Goal: Transaction & Acquisition: Obtain resource

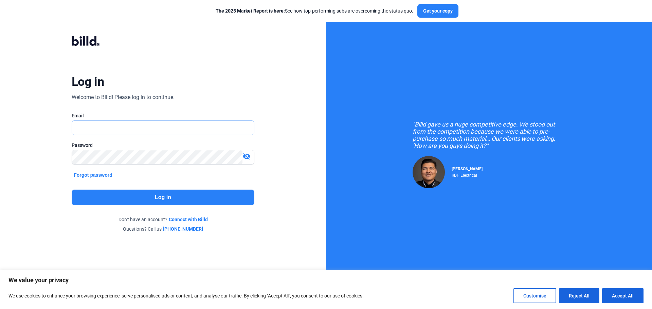
click at [155, 129] on input "text" at bounding box center [159, 128] width 175 height 14
type input "[EMAIL_ADDRESS][DOMAIN_NAME]"
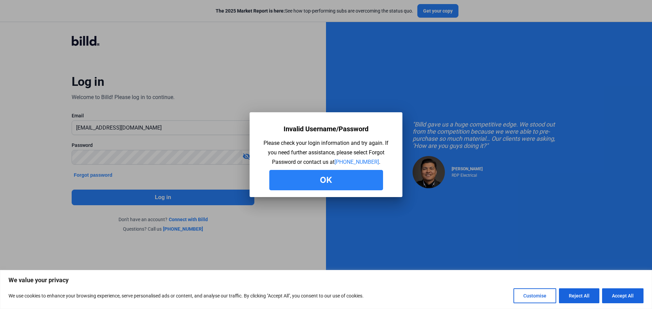
click at [348, 184] on button "Ok" at bounding box center [326, 180] width 114 height 20
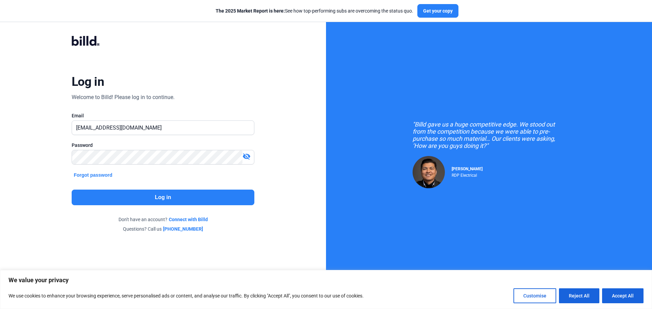
click at [245, 155] on mat-icon "visibility_off" at bounding box center [247, 157] width 8 height 8
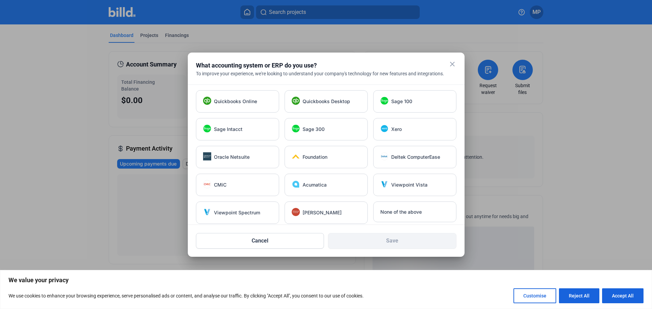
drag, startPoint x: 486, startPoint y: 90, endPoint x: 452, endPoint y: 64, distance: 43.8
click at [452, 64] on mat-icon "close" at bounding box center [452, 64] width 8 height 8
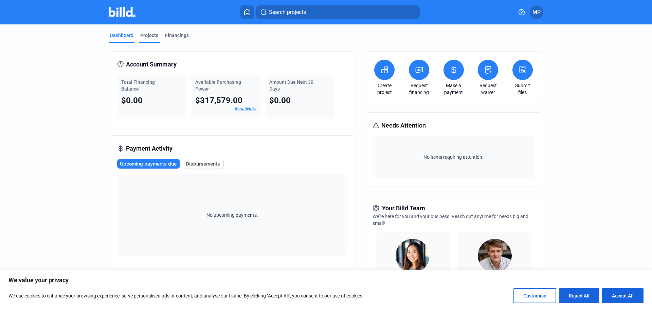
click at [147, 35] on div "Projects" at bounding box center [149, 35] width 18 height 7
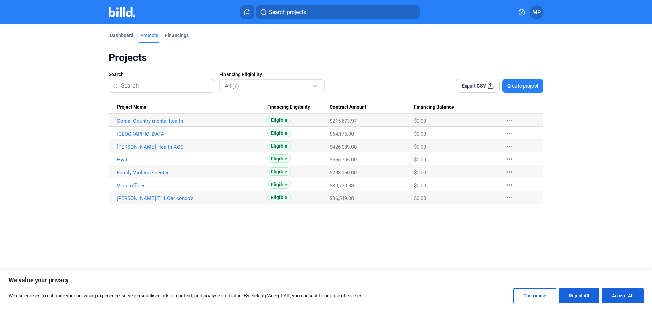
click at [140, 147] on link "[PERSON_NAME] Health ACC" at bounding box center [192, 147] width 150 height 6
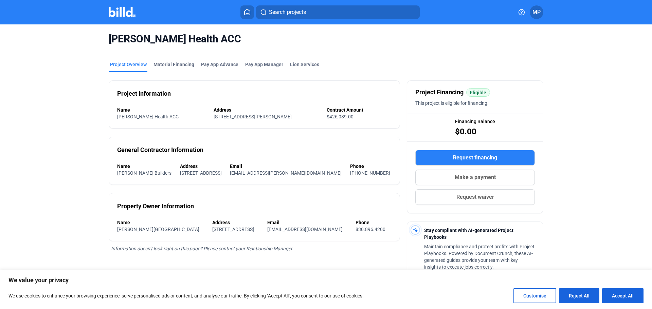
click at [447, 158] on button "Request financing" at bounding box center [475, 158] width 120 height 16
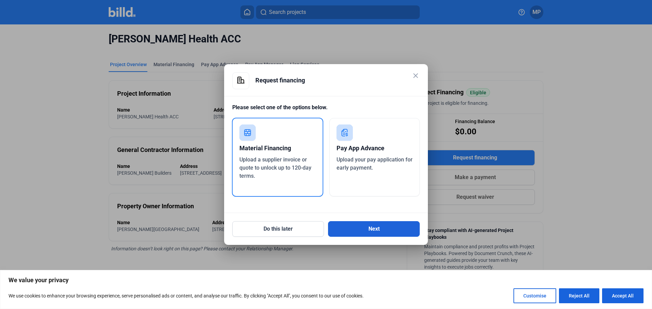
click at [357, 231] on button "Next" at bounding box center [374, 229] width 92 height 16
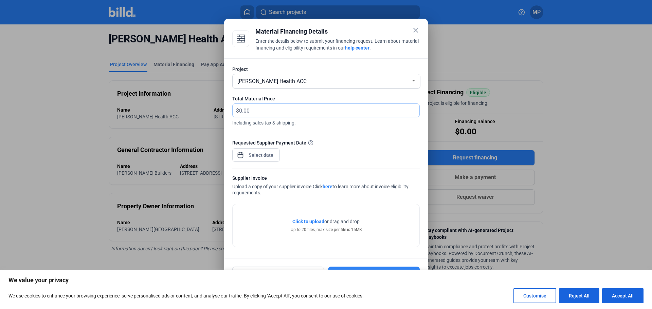
click at [276, 108] on input "text" at bounding box center [325, 110] width 173 height 13
click at [306, 82] on div "[PERSON_NAME] Health ACC" at bounding box center [323, 81] width 175 height 10
click at [310, 83] on span "[PERSON_NAME] Health ACC" at bounding box center [326, 80] width 181 height 12
click at [274, 114] on input "text" at bounding box center [325, 110] width 173 height 13
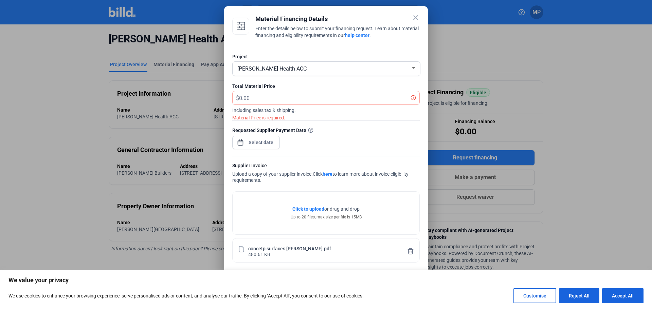
click at [264, 247] on div "concetp surfaces [PERSON_NAME].pdf" at bounding box center [289, 249] width 83 height 6
click at [252, 96] on input "text" at bounding box center [325, 97] width 173 height 13
type input "13,273.43"
click at [264, 143] on div "close Material Financing Details Enter the details below to submit your financi…" at bounding box center [326, 154] width 652 height 309
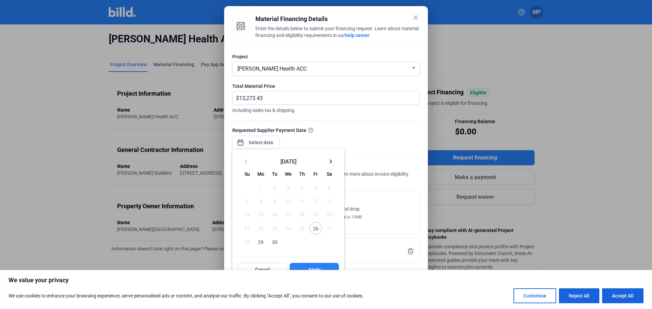
click at [315, 226] on span "26" at bounding box center [315, 228] width 12 height 12
click at [314, 266] on button "Apply" at bounding box center [314, 270] width 49 height 14
type input "[DATE]"
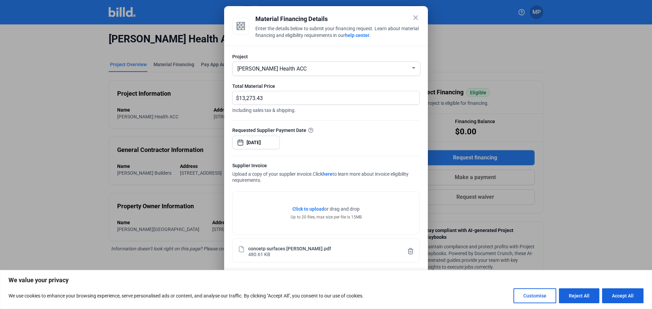
click at [638, 294] on button "Accept All" at bounding box center [622, 296] width 41 height 15
checkbox input "true"
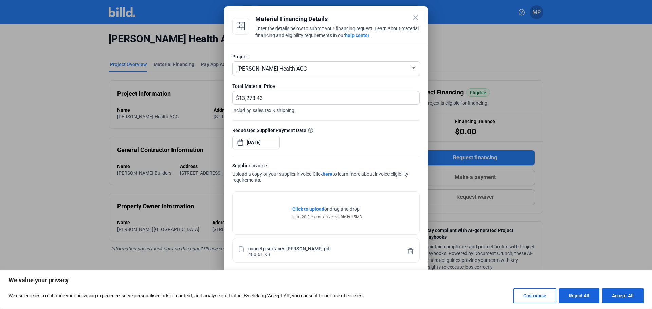
checkbox input "true"
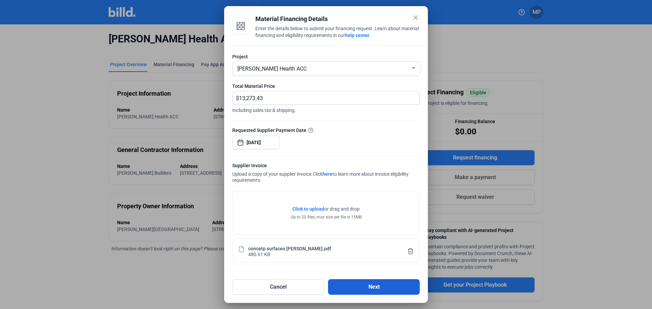
click at [362, 285] on button "Next" at bounding box center [374, 288] width 92 height 16
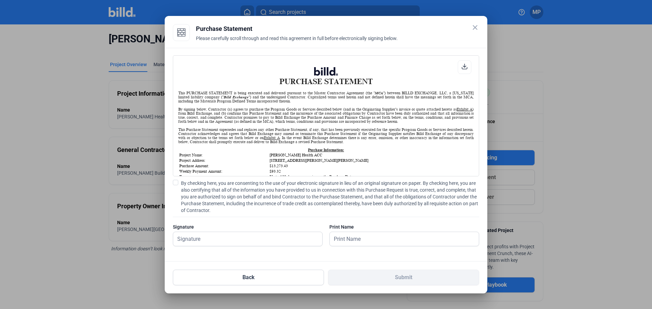
scroll to position [0, 0]
click at [228, 243] on input "text" at bounding box center [247, 239] width 149 height 14
click at [174, 180] on span at bounding box center [175, 182] width 5 height 5
click at [0, 0] on input "By checking here, you are consenting to the use of your electronic signature in…" at bounding box center [0, 0] width 0 height 0
click at [214, 244] on input "text" at bounding box center [247, 239] width 149 height 14
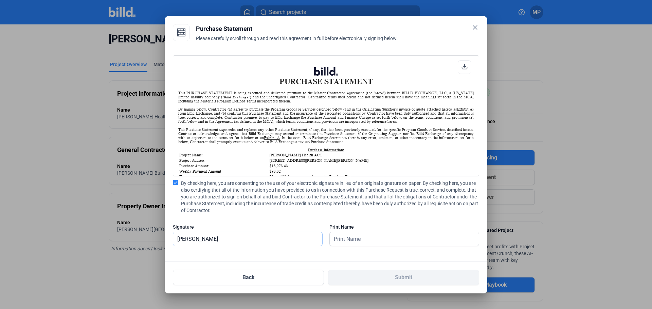
type input "[PERSON_NAME]"
type input "P"
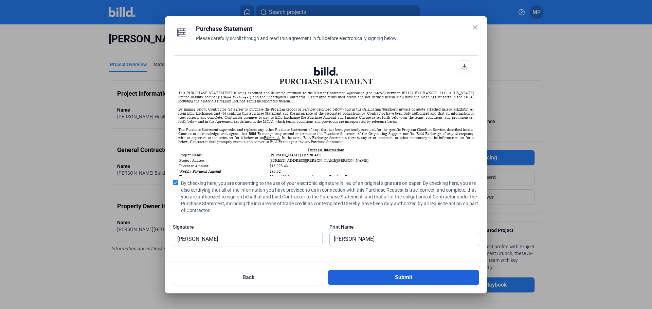
type input "[PERSON_NAME]"
click at [433, 274] on button "Submit" at bounding box center [403, 278] width 151 height 16
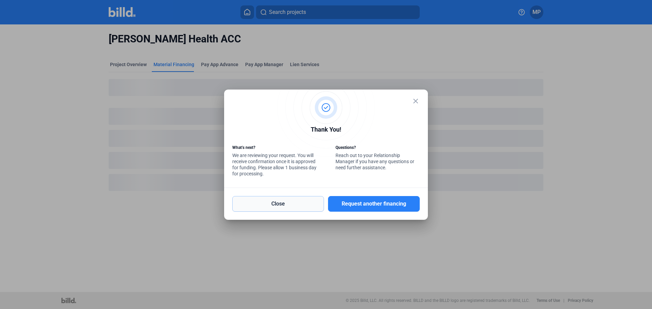
click at [313, 203] on button "Close" at bounding box center [278, 204] width 92 height 16
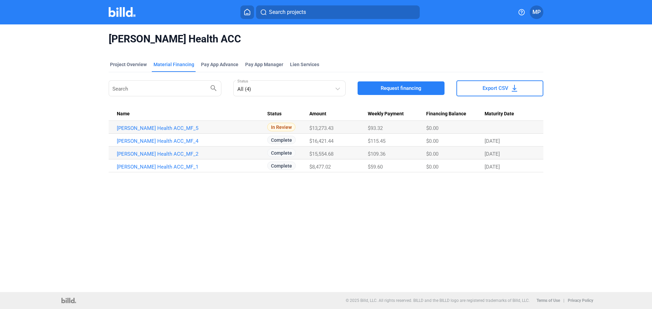
click at [170, 63] on div "Material Financing" at bounding box center [174, 64] width 41 height 7
click at [142, 65] on div "Project Overview" at bounding box center [128, 64] width 37 height 7
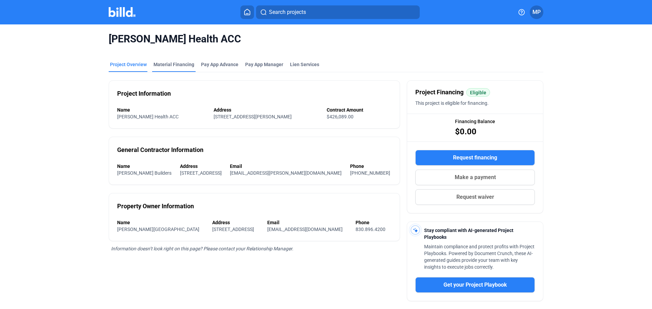
click at [173, 64] on div "Material Financing" at bounding box center [174, 64] width 41 height 7
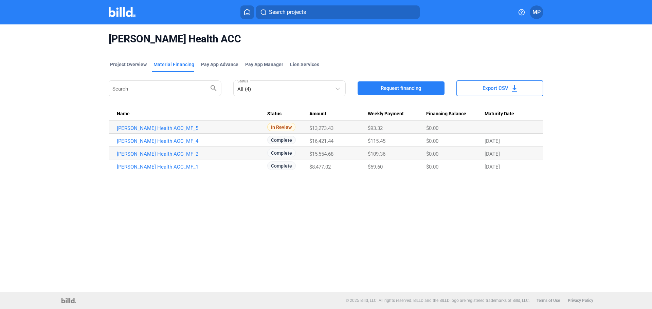
click at [248, 12] on icon at bounding box center [247, 12] width 7 height 6
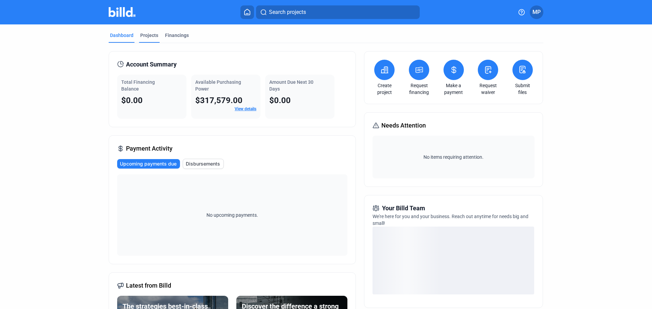
click at [148, 36] on div "Projects" at bounding box center [149, 35] width 18 height 7
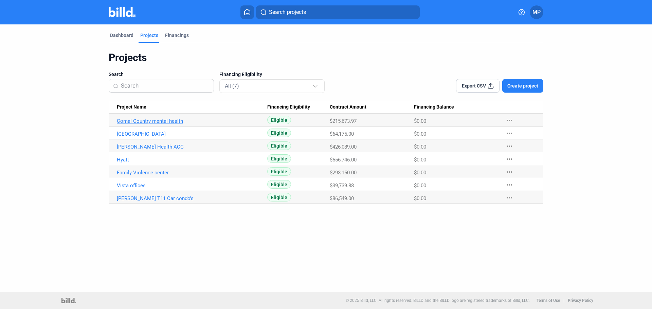
click at [150, 121] on link "Comal Country mental health" at bounding box center [192, 121] width 150 height 6
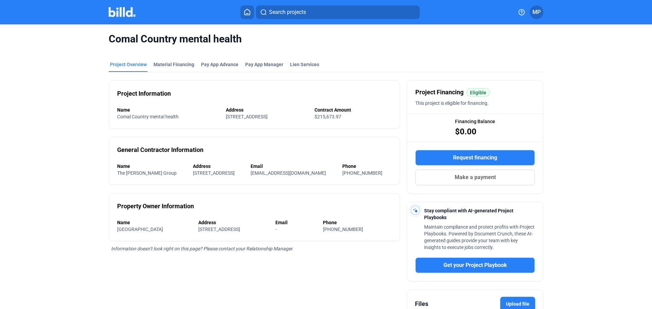
click at [425, 160] on button "Request financing" at bounding box center [475, 158] width 120 height 16
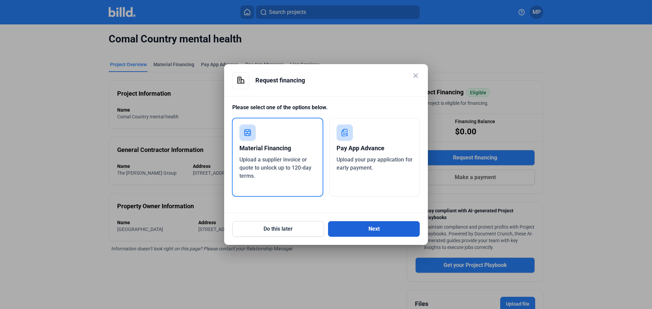
click at [349, 227] on button "Next" at bounding box center [374, 229] width 92 height 16
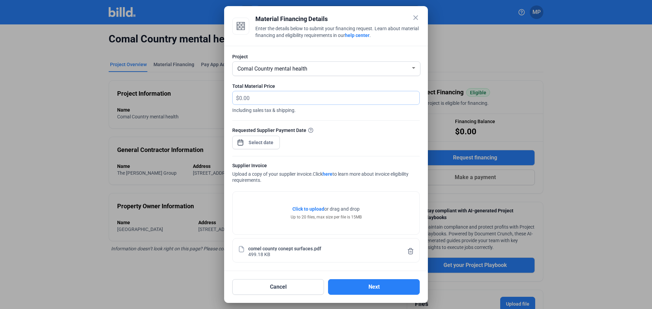
click at [311, 97] on input "text" at bounding box center [329, 97] width 180 height 13
type input "29,516.13"
click at [268, 142] on div "close Material Financing Details Enter the details below to submit your financi…" at bounding box center [326, 154] width 652 height 309
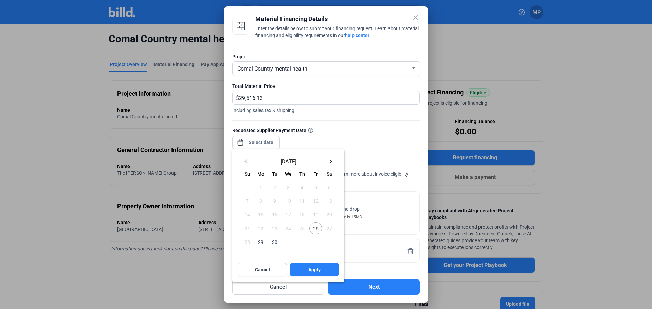
click at [331, 164] on mat-icon "keyboard_arrow_right" at bounding box center [331, 162] width 8 height 8
click at [243, 161] on mat-icon "keyboard_arrow_left" at bounding box center [246, 162] width 8 height 8
click at [334, 161] on mat-icon "keyboard_arrow_right" at bounding box center [331, 162] width 8 height 8
click at [319, 200] on span "10" at bounding box center [315, 201] width 12 height 12
click at [307, 267] on button "Apply" at bounding box center [314, 270] width 49 height 14
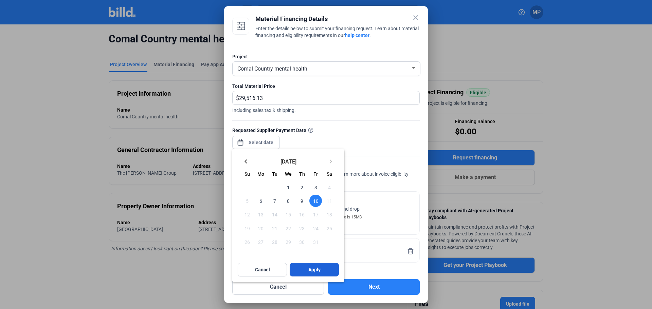
type input "[DATE]"
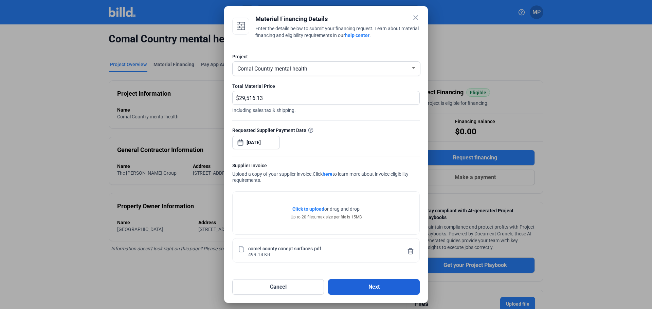
click at [370, 291] on button "Next" at bounding box center [374, 288] width 92 height 16
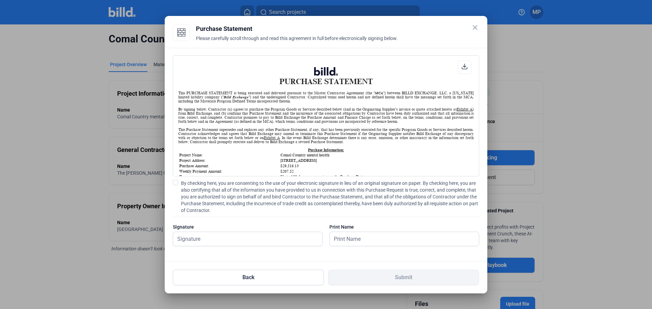
scroll to position [0, 0]
click at [260, 237] on input "text" at bounding box center [244, 239] width 142 height 14
click at [179, 181] on label "By checking here, you are consenting to the use of your electronic signature in…" at bounding box center [326, 197] width 306 height 34
click at [0, 0] on input "By checking here, you are consenting to the use of your electronic signature in…" at bounding box center [0, 0] width 0 height 0
click at [264, 241] on input "text" at bounding box center [244, 239] width 142 height 14
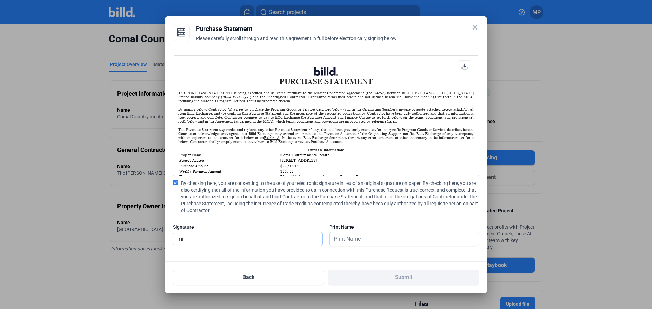
type input "m"
type input "[PERSON_NAME]"
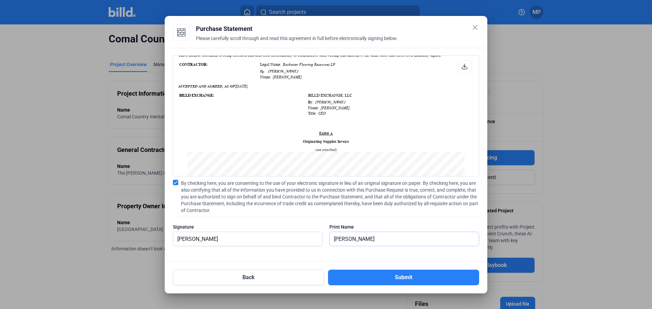
scroll to position [88, 0]
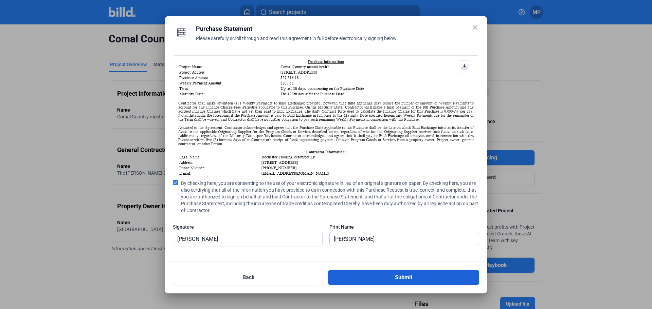
type input "[PERSON_NAME]"
click at [394, 274] on button "Submit" at bounding box center [403, 278] width 151 height 16
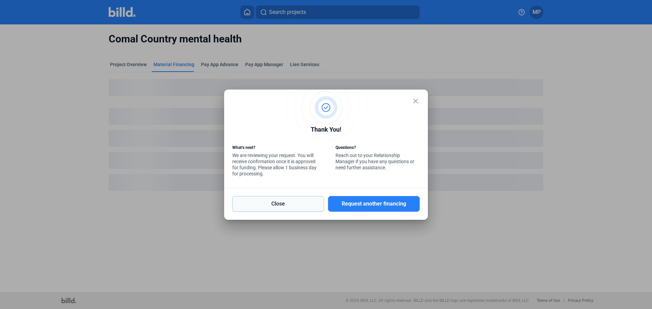
click at [288, 205] on button "Close" at bounding box center [278, 204] width 92 height 16
